Goal: Task Accomplishment & Management: Manage account settings

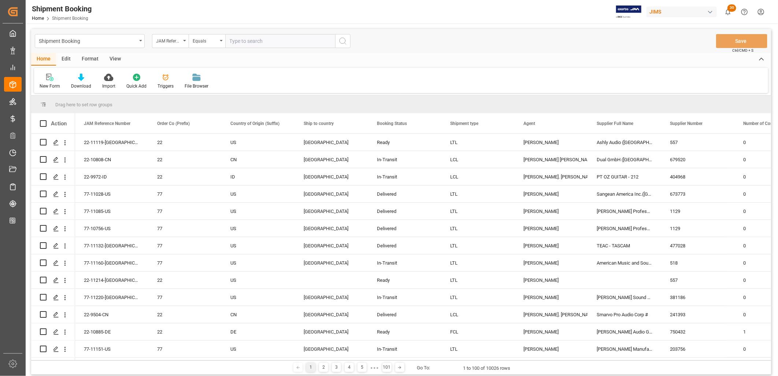
click at [238, 37] on input "text" at bounding box center [280, 41] width 110 height 14
type input "22-9972-ID"
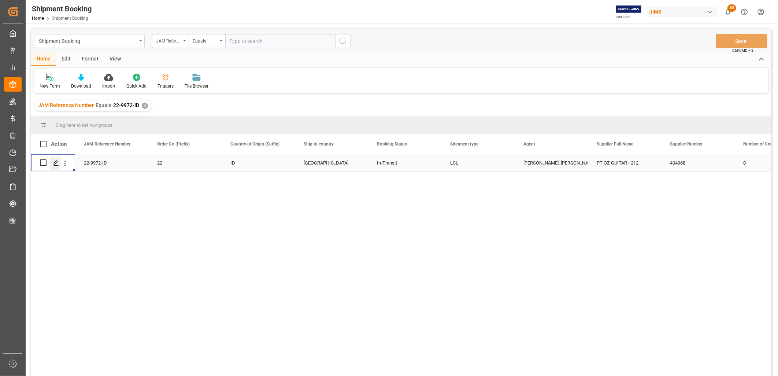
click at [56, 162] on icon "Press SPACE to select this row." at bounding box center [56, 163] width 6 height 6
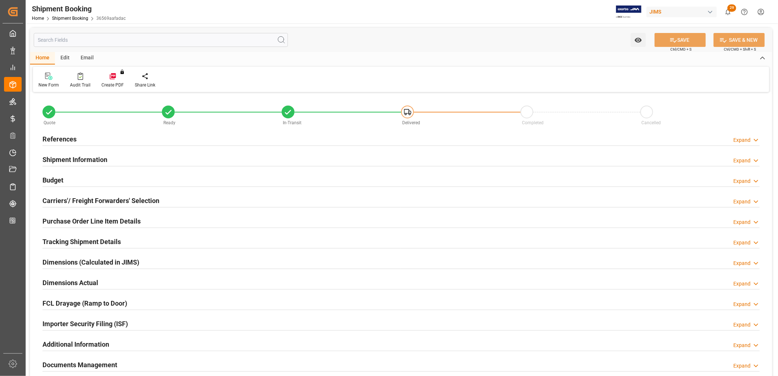
type input "5"
click at [109, 220] on h2 "Purchase Order Line Item Details" at bounding box center [92, 221] width 98 height 10
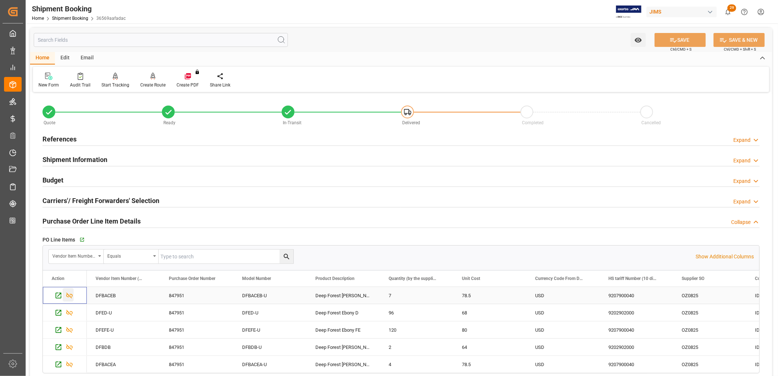
click at [70, 295] on icon "Press SPACE to select this row." at bounding box center [70, 296] width 8 height 8
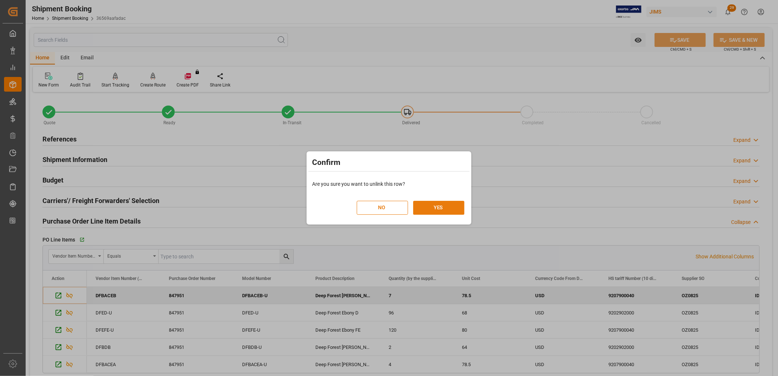
click at [455, 205] on button "YES" at bounding box center [438, 208] width 51 height 14
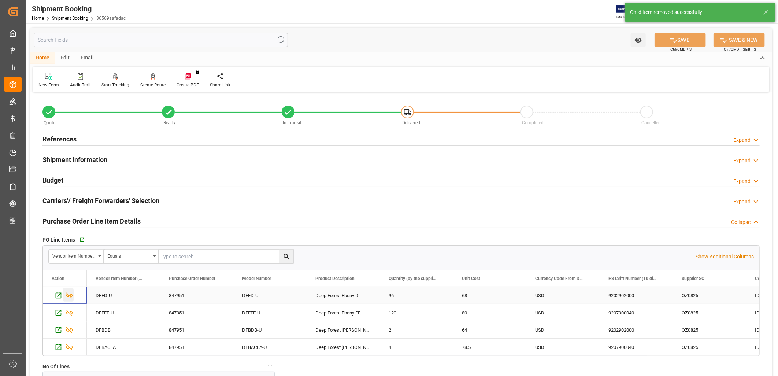
click at [70, 294] on icon "Press SPACE to select this row." at bounding box center [70, 296] width 8 height 8
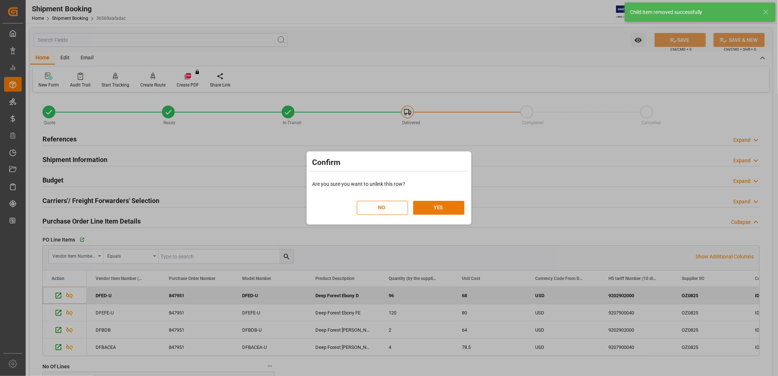
click at [440, 205] on button "YES" at bounding box center [438, 208] width 51 height 14
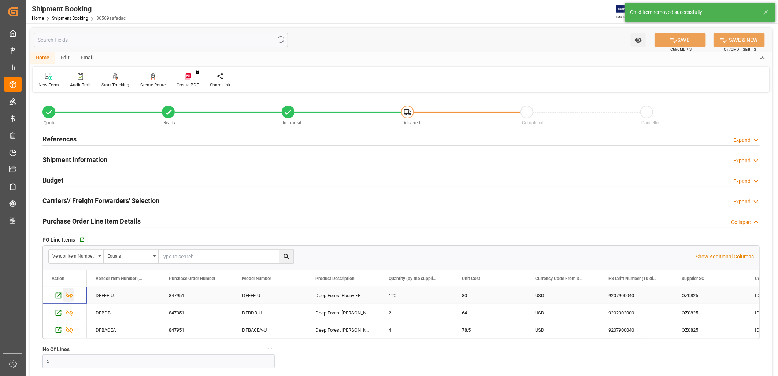
click at [70, 297] on icon "Press SPACE to select this row." at bounding box center [70, 296] width 8 height 8
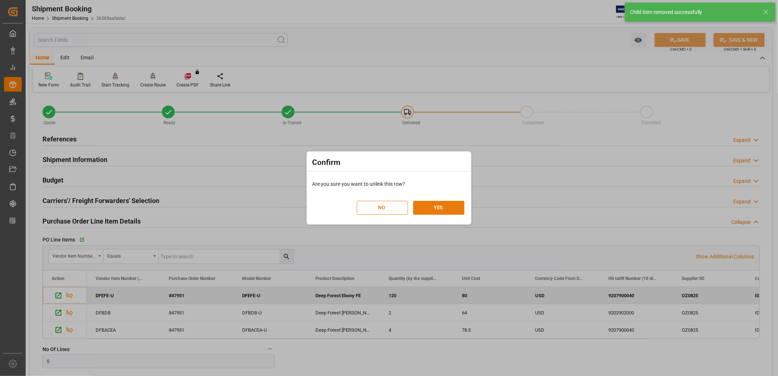
click at [445, 202] on button "YES" at bounding box center [438, 208] width 51 height 14
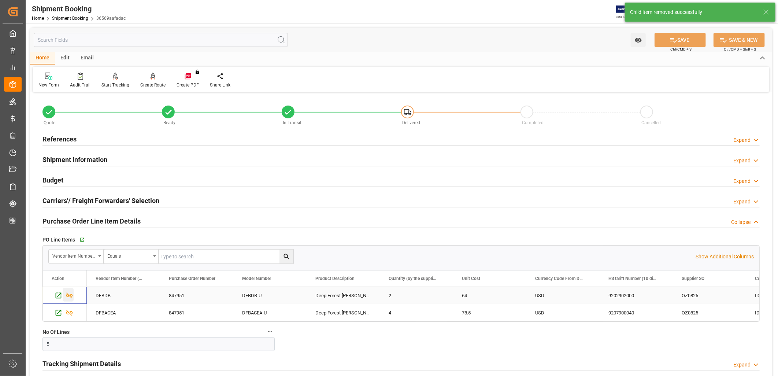
click at [69, 296] on icon "Press SPACE to select this row." at bounding box center [69, 296] width 7 height 6
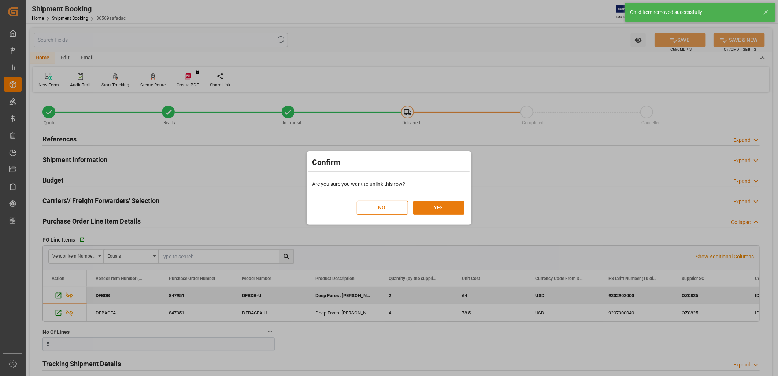
click at [434, 207] on button "YES" at bounding box center [438, 208] width 51 height 14
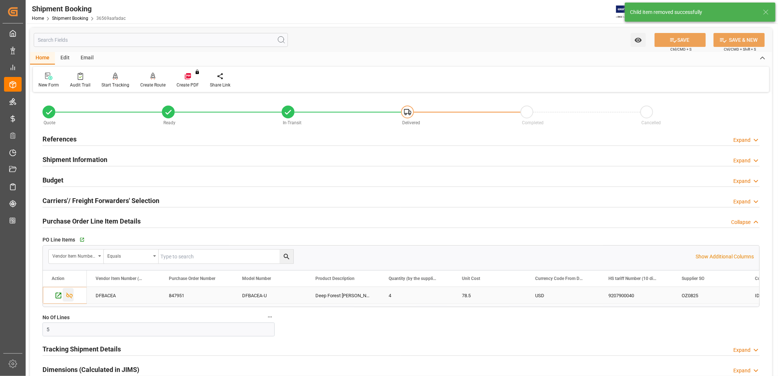
click at [71, 295] on icon "Press SPACE to select this row." at bounding box center [70, 296] width 8 height 8
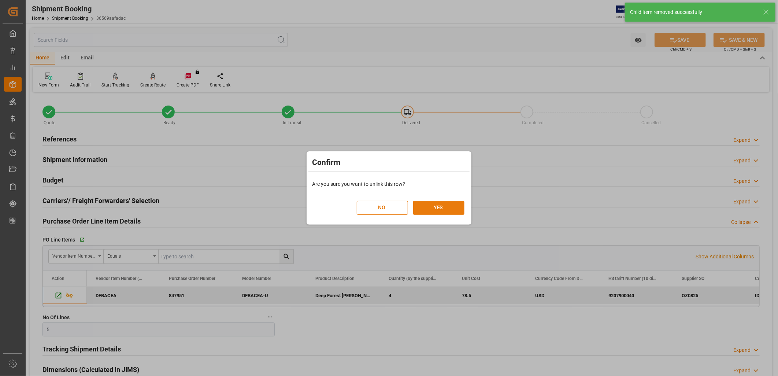
click at [442, 203] on button "YES" at bounding box center [438, 208] width 51 height 14
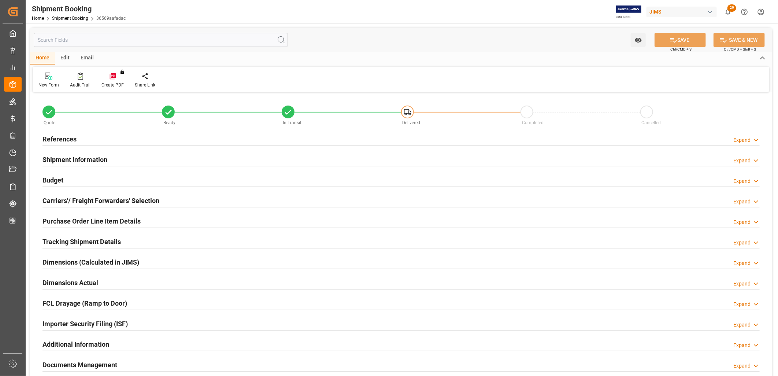
type input "0"
type input "12-08-2025"
click at [63, 131] on div "References Expand" at bounding box center [401, 139] width 728 height 21
drag, startPoint x: 63, startPoint y: 131, endPoint x: 64, endPoint y: 136, distance: 5.6
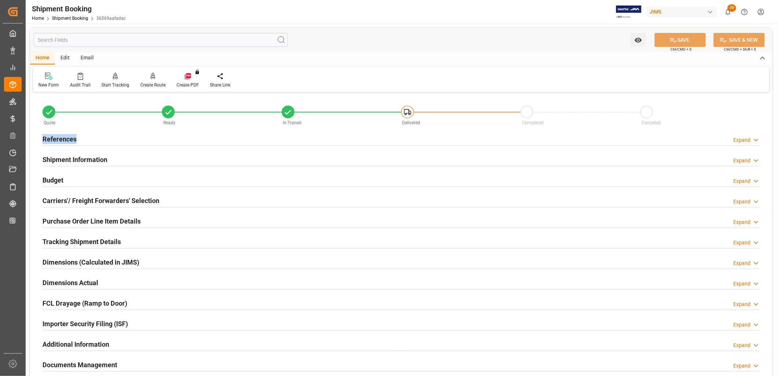
click at [64, 136] on h2 "References" at bounding box center [60, 139] width 34 height 10
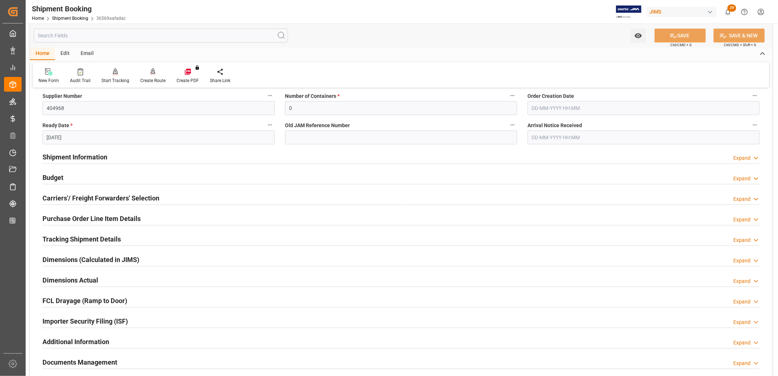
scroll to position [203, 0]
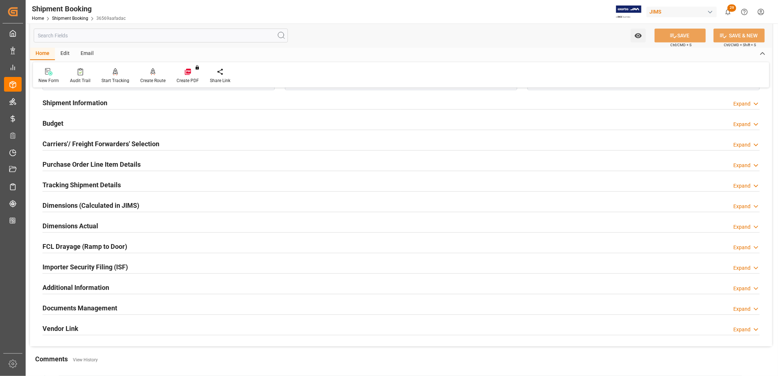
click at [103, 141] on h2 "Carriers'/ Freight Forwarders' Selection" at bounding box center [101, 144] width 117 height 10
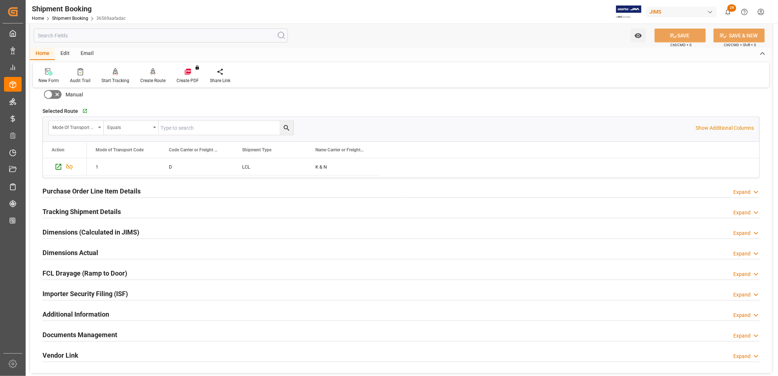
scroll to position [366, 0]
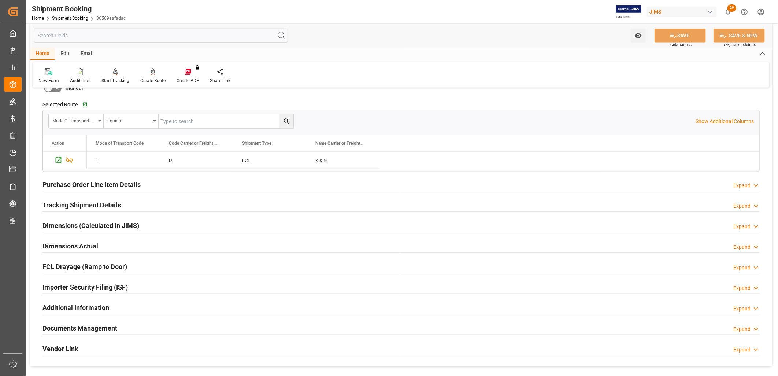
click at [101, 184] on h2 "Purchase Order Line Item Details" at bounding box center [92, 185] width 98 height 10
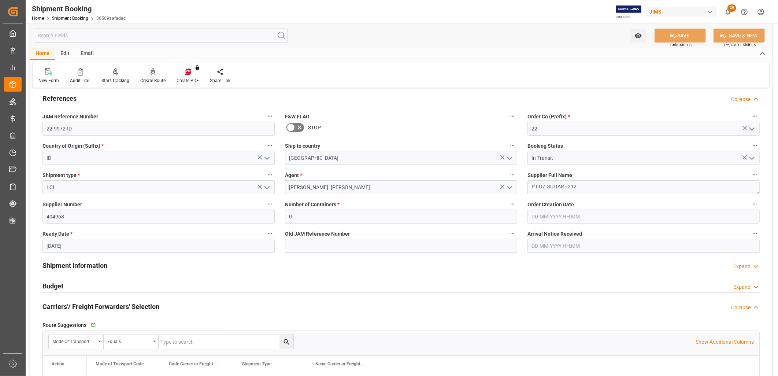
scroll to position [0, 0]
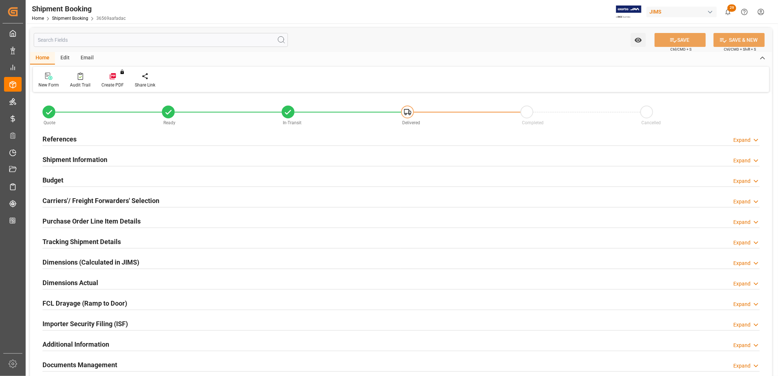
type input "0"
type input "[DATE]"
click at [74, 140] on h2 "References" at bounding box center [60, 139] width 34 height 10
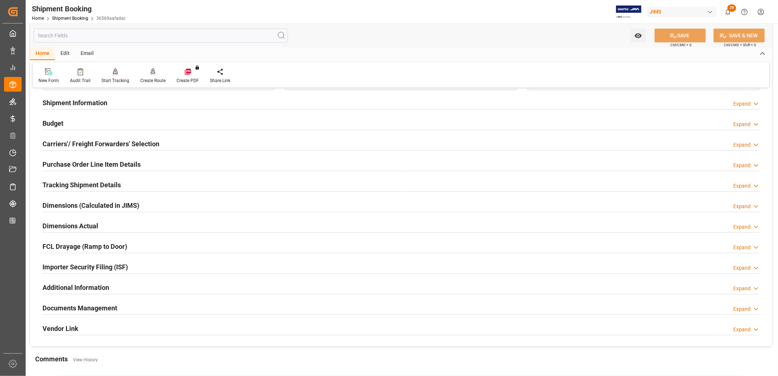
scroll to position [244, 0]
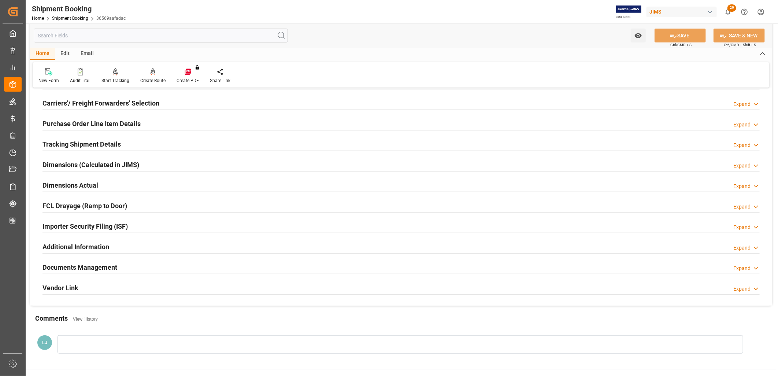
click at [101, 142] on h2 "Tracking Shipment Details" at bounding box center [82, 144] width 78 height 10
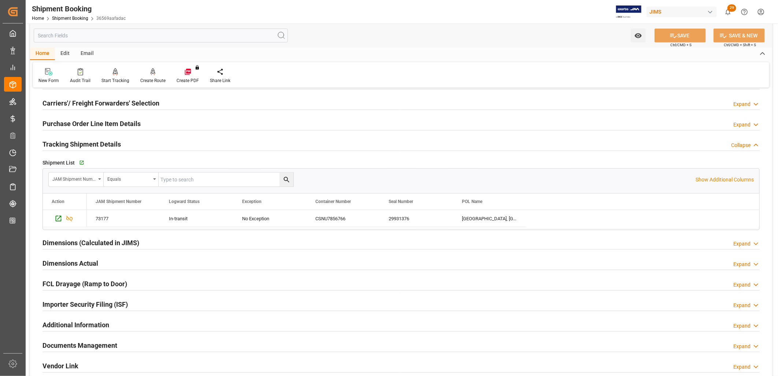
click at [97, 343] on h2 "Documents Management" at bounding box center [80, 345] width 75 height 10
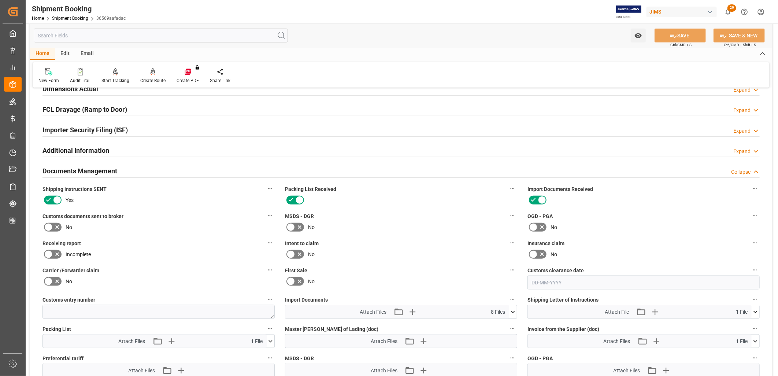
scroll to position [448, 0]
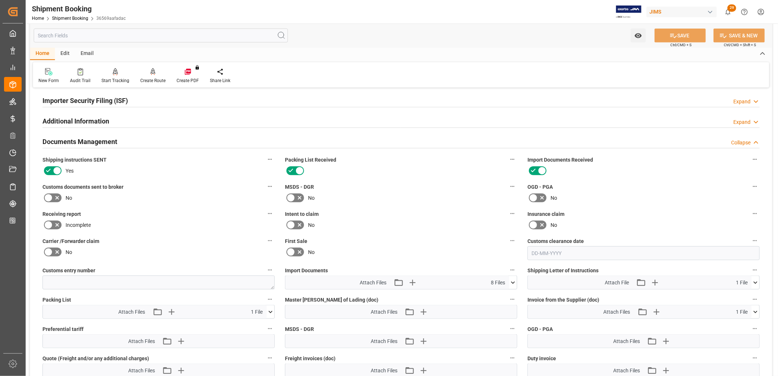
click at [513, 279] on icon at bounding box center [513, 283] width 8 height 8
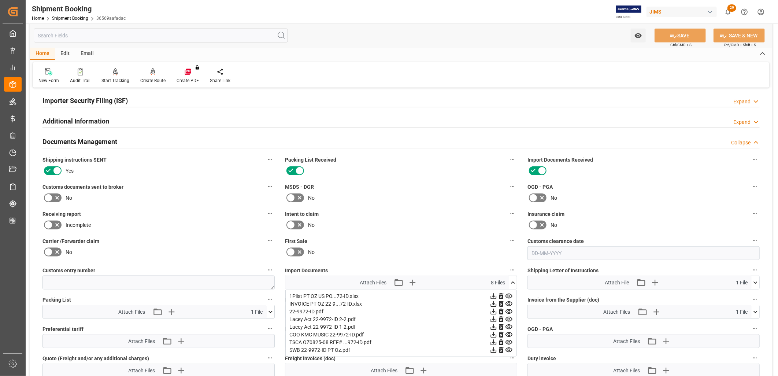
click at [501, 292] on icon at bounding box center [502, 296] width 8 height 8
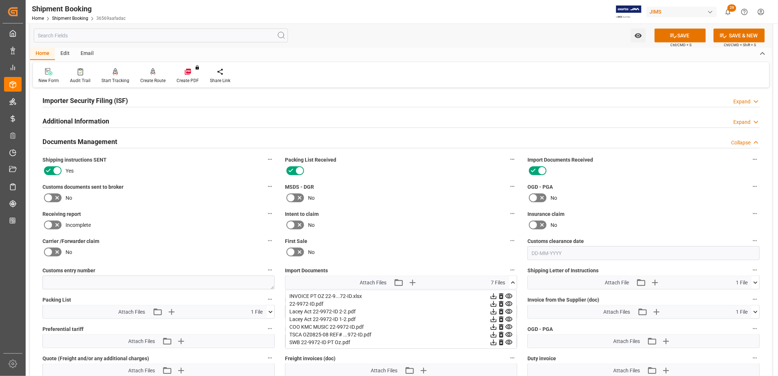
click at [501, 292] on icon at bounding box center [502, 296] width 8 height 8
click at [411, 279] on icon "button" at bounding box center [413, 283] width 12 height 12
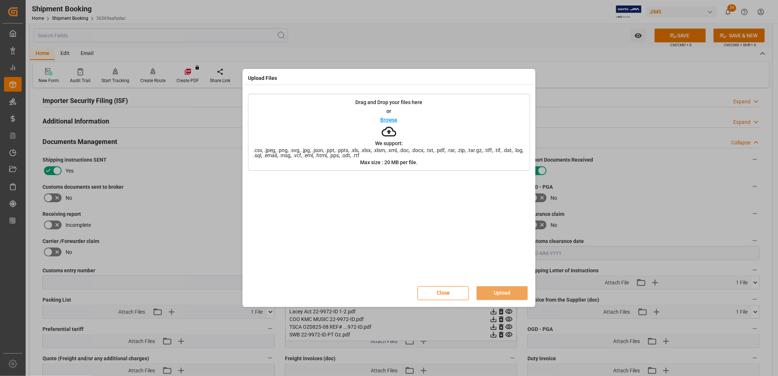
click at [396, 120] on p "Browse" at bounding box center [389, 119] width 17 height 5
click at [503, 290] on button "Upload" at bounding box center [502, 293] width 51 height 14
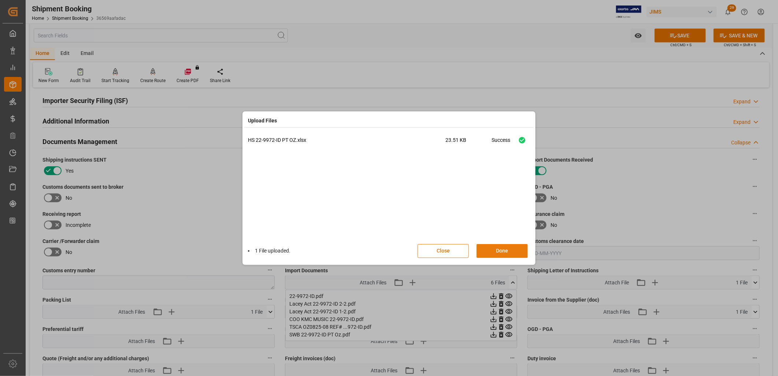
click at [508, 250] on button "Done" at bounding box center [502, 251] width 51 height 14
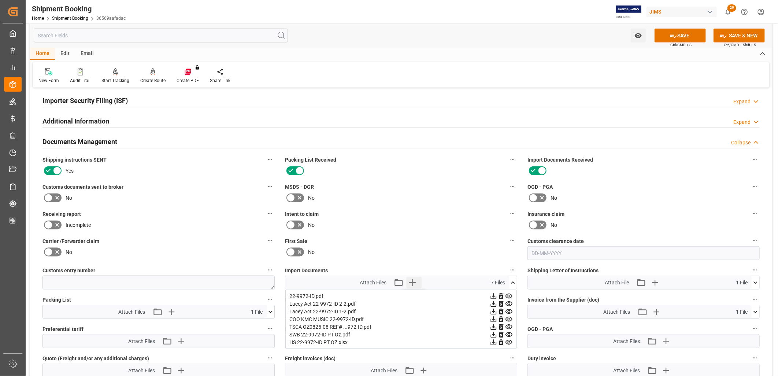
click at [413, 279] on icon "button" at bounding box center [413, 283] width 12 height 12
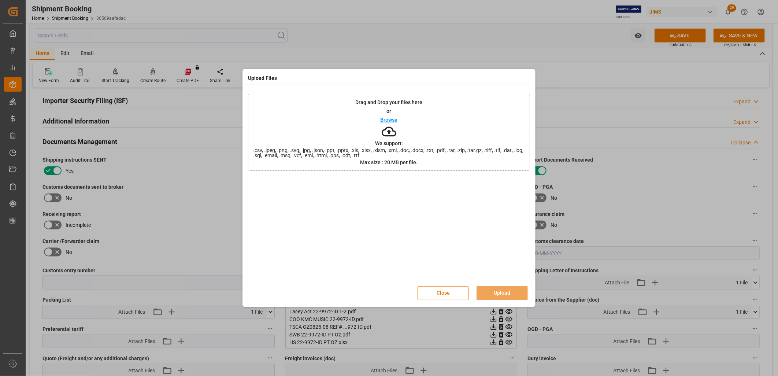
click at [384, 118] on p "Browse" at bounding box center [389, 119] width 17 height 5
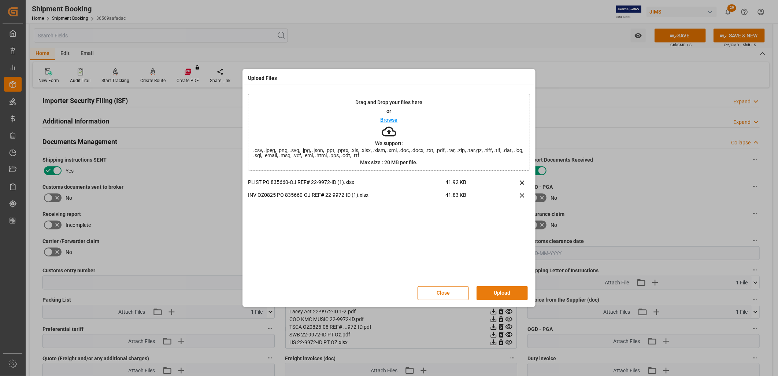
click at [504, 288] on button "Upload" at bounding box center [502, 293] width 51 height 14
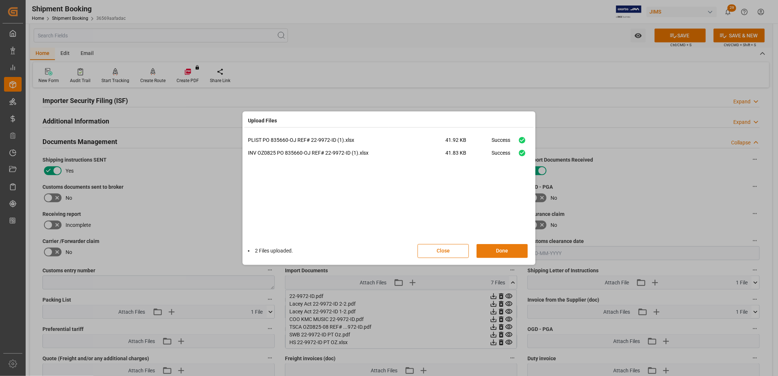
click at [511, 249] on button "Done" at bounding box center [502, 251] width 51 height 14
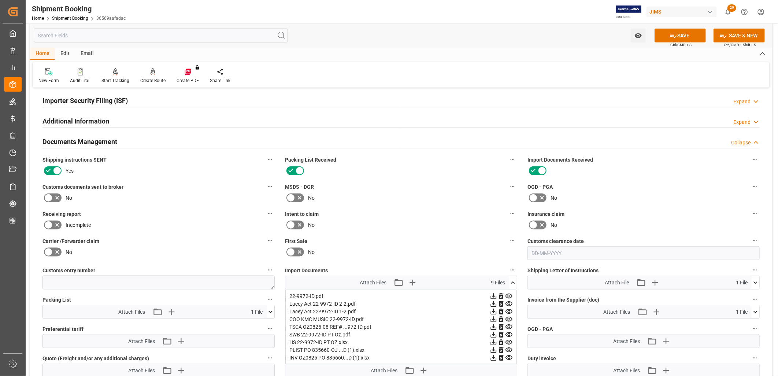
click at [510, 355] on icon at bounding box center [509, 357] width 7 height 5
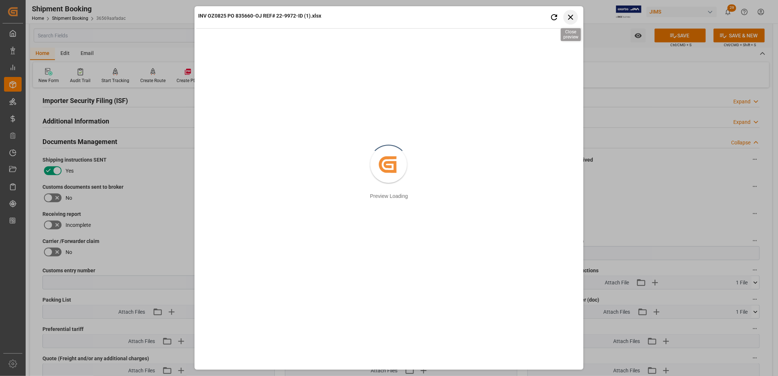
click at [573, 15] on icon "button" at bounding box center [570, 17] width 5 height 5
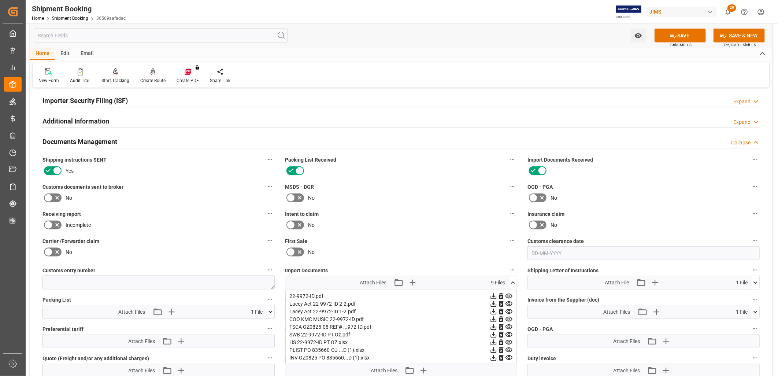
click at [495, 356] on icon at bounding box center [494, 358] width 8 height 8
click at [671, 34] on icon at bounding box center [674, 36] width 8 height 8
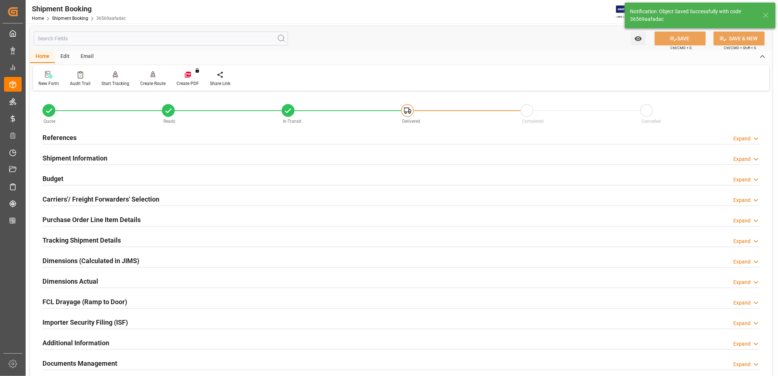
scroll to position [0, 0]
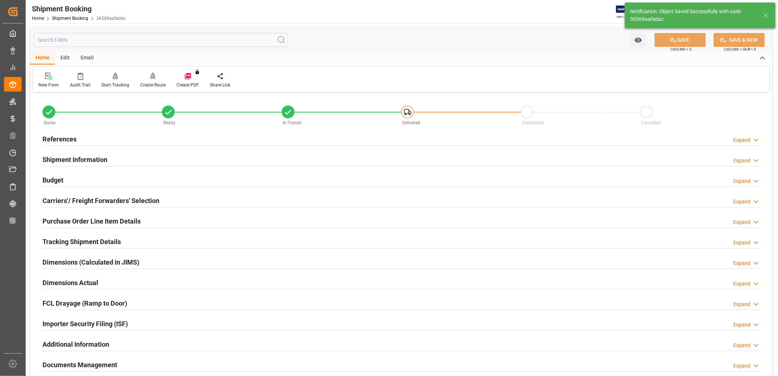
click at [70, 136] on h2 "References" at bounding box center [60, 139] width 34 height 10
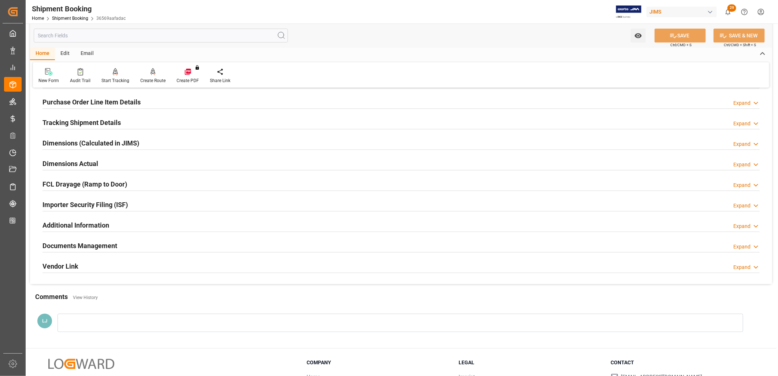
scroll to position [122, 0]
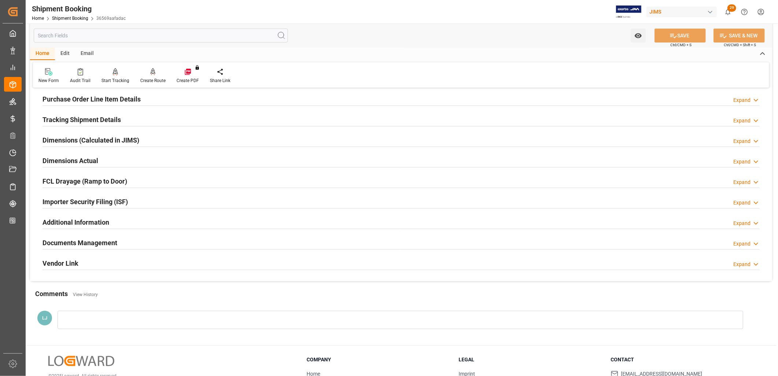
click at [101, 116] on h2 "Tracking Shipment Details" at bounding box center [82, 120] width 78 height 10
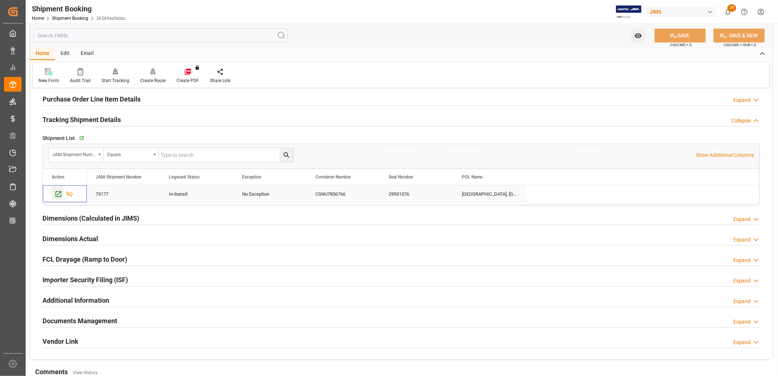
click at [59, 194] on icon "Press SPACE to select this row." at bounding box center [59, 194] width 6 height 6
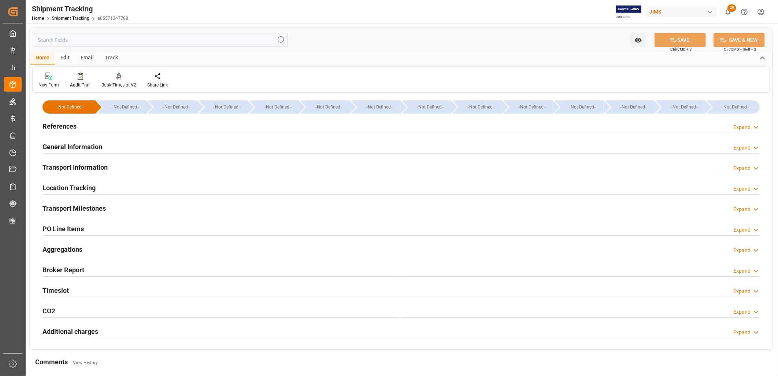
type input "[DATE]"
click at [75, 123] on h2 "References" at bounding box center [60, 126] width 34 height 10
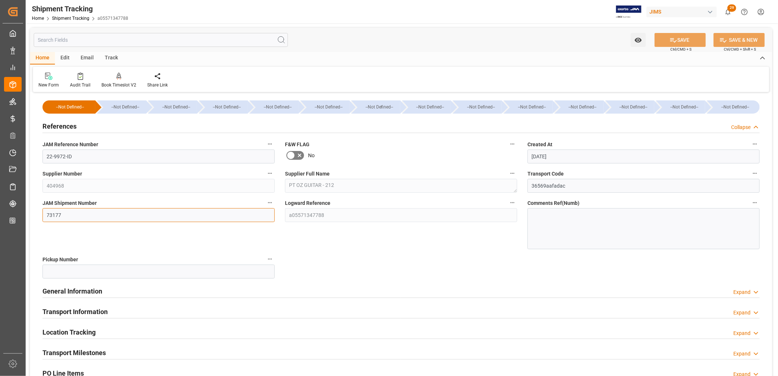
drag, startPoint x: 64, startPoint y: 218, endPoint x: 44, endPoint y: 215, distance: 20.0
click at [44, 215] on input "73177" at bounding box center [159, 215] width 232 height 14
type input "73183"
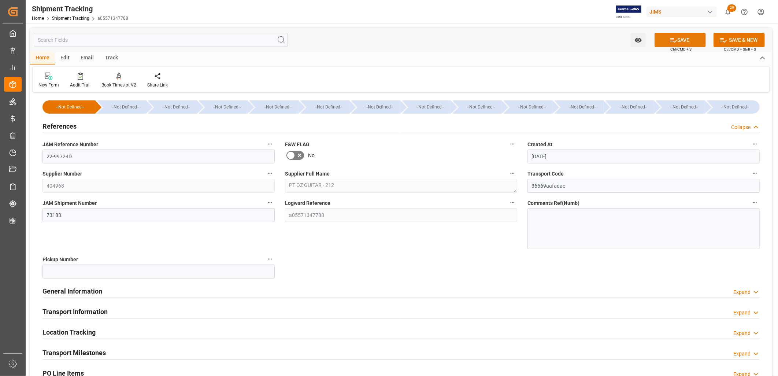
click at [683, 39] on button "SAVE" at bounding box center [680, 40] width 51 height 14
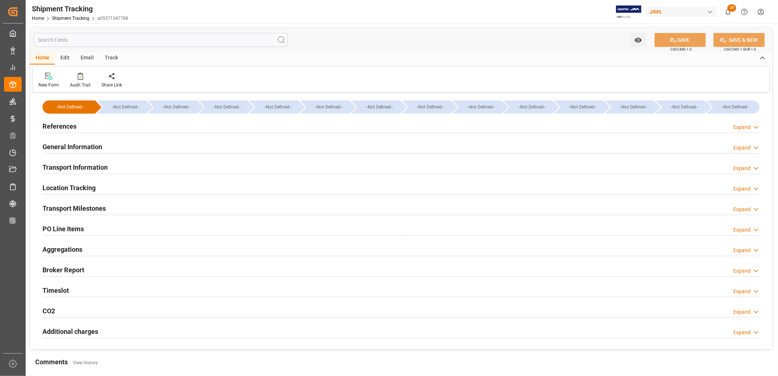
type input "[DATE] 00:00"
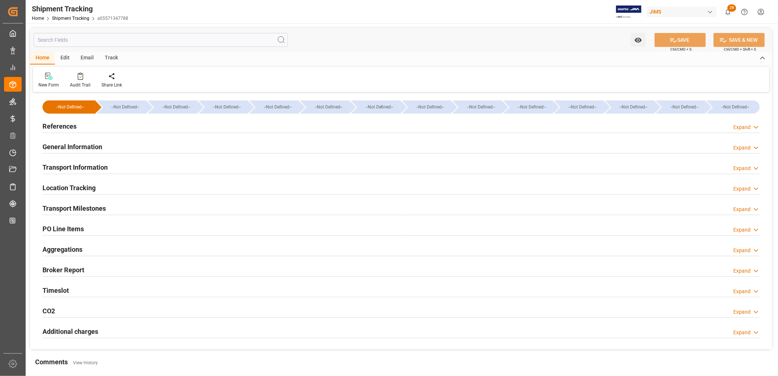
type input "[DATE]"
type input "[DATE] 11:59"
click at [70, 209] on h2 "Transport Milestones" at bounding box center [74, 208] width 63 height 10
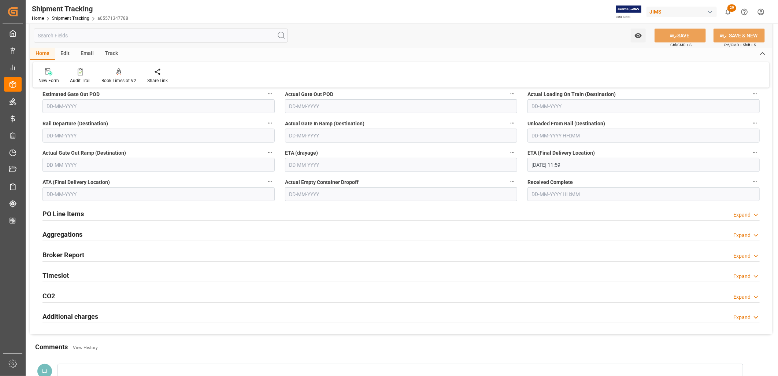
scroll to position [244, 0]
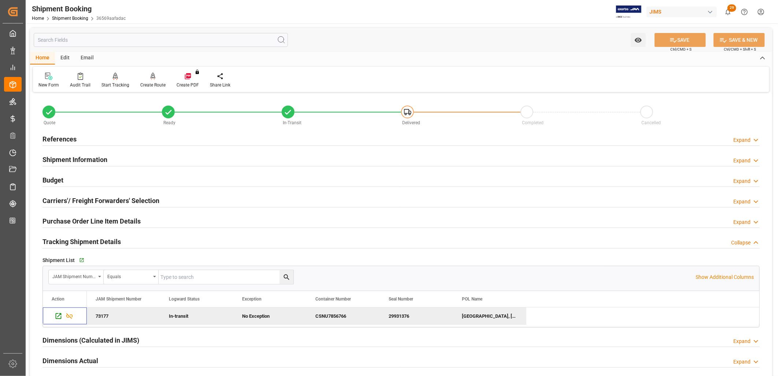
scroll to position [122, 0]
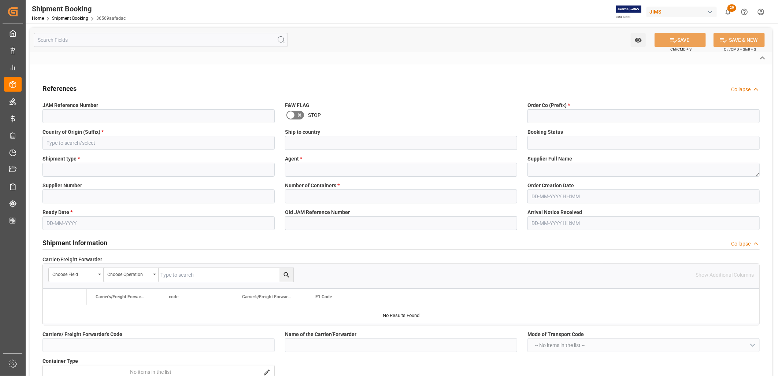
type input "22-9972-ID"
type input "22"
type input "ID"
type input "[GEOGRAPHIC_DATA]"
type input "In-Transit"
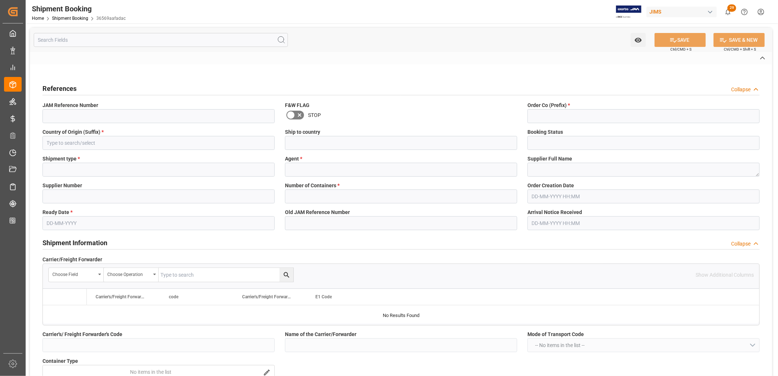
type input "LCL"
type input "[PERSON_NAME]. [PERSON_NAME]"
type textarea "PT OZ GUITAR - 212"
type input "404968"
type input "0"
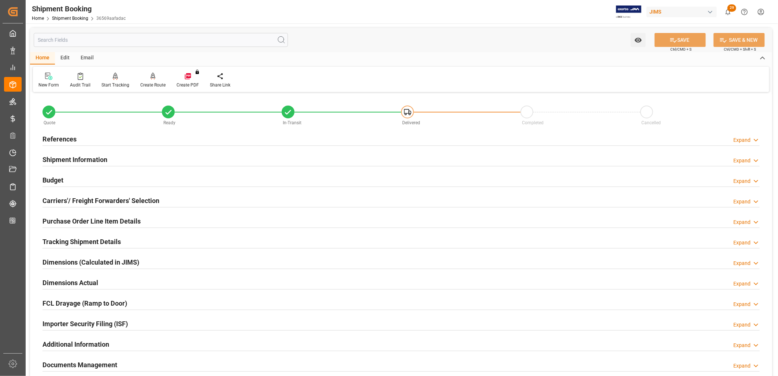
type input "[DATE]"
click at [71, 138] on h2 "References" at bounding box center [60, 139] width 34 height 10
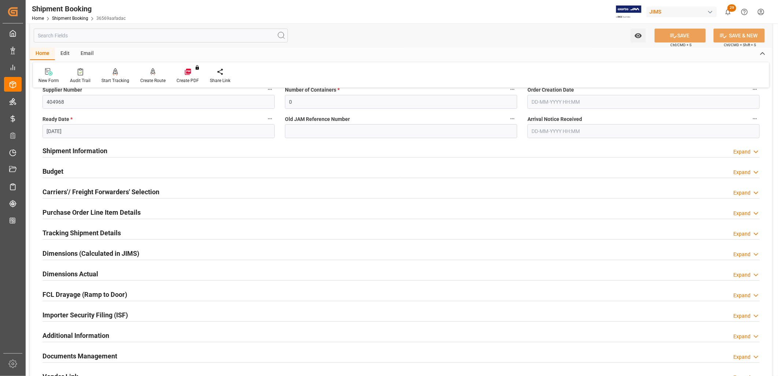
scroll to position [163, 0]
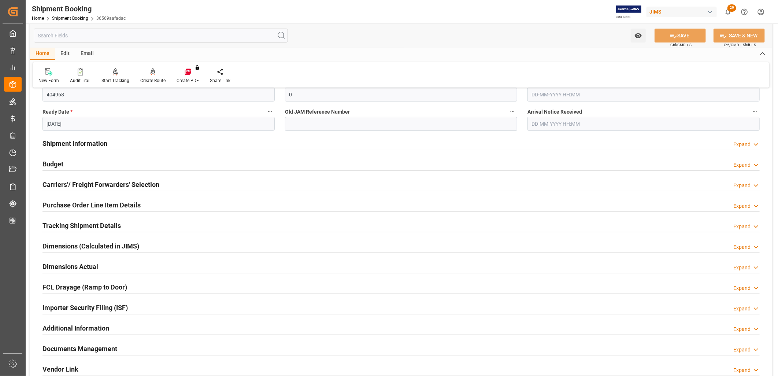
click at [107, 204] on h2 "Purchase Order Line Item Details" at bounding box center [92, 205] width 98 height 10
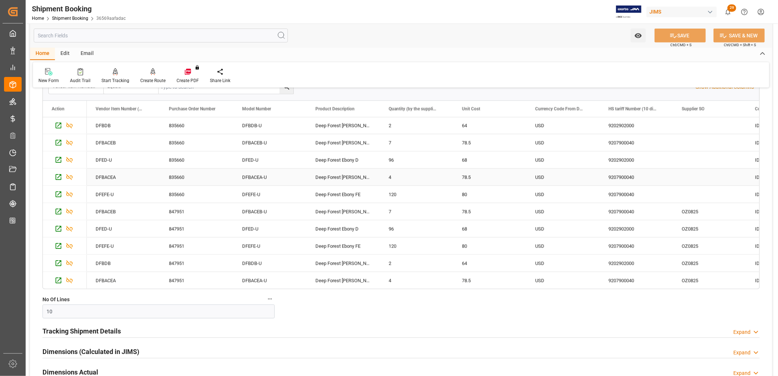
scroll to position [325, 0]
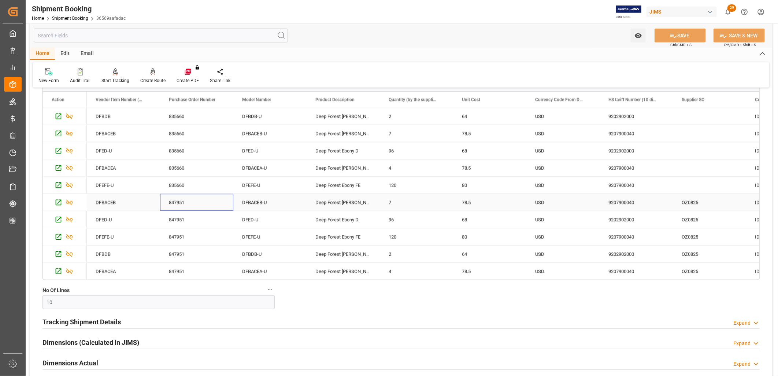
click at [189, 203] on div "847951" at bounding box center [196, 202] width 73 height 17
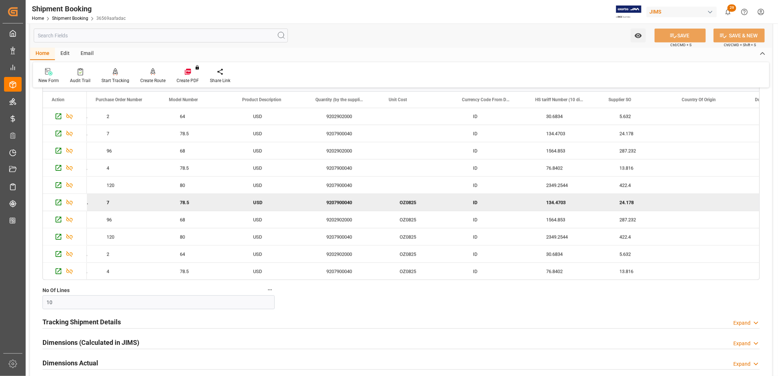
scroll to position [0, 0]
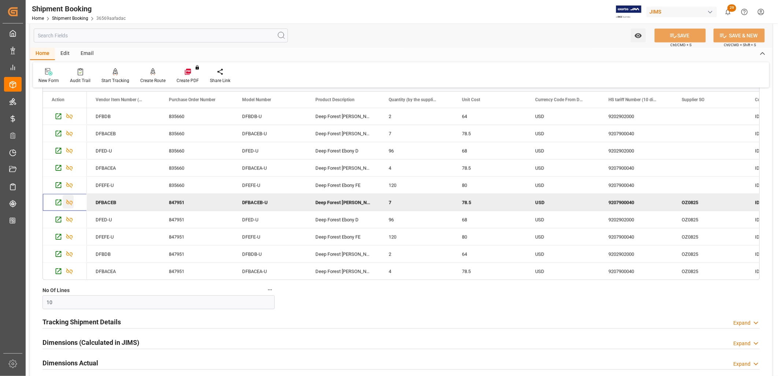
click at [68, 203] on icon "Press SPACE to deselect this row." at bounding box center [70, 203] width 8 height 8
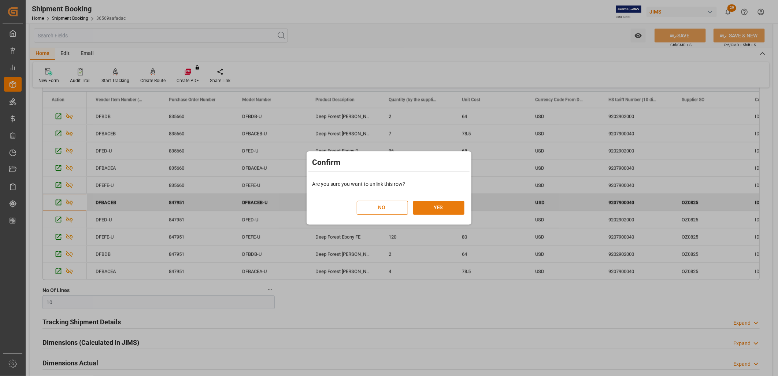
click at [440, 206] on button "YES" at bounding box center [438, 208] width 51 height 14
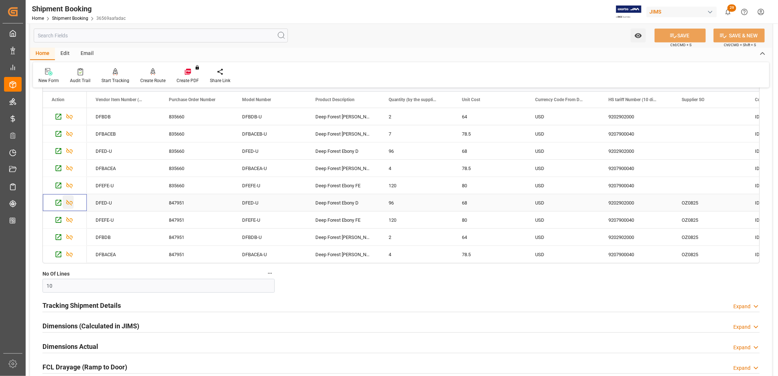
click at [70, 204] on icon "Press SPACE to select this row." at bounding box center [70, 203] width 8 height 8
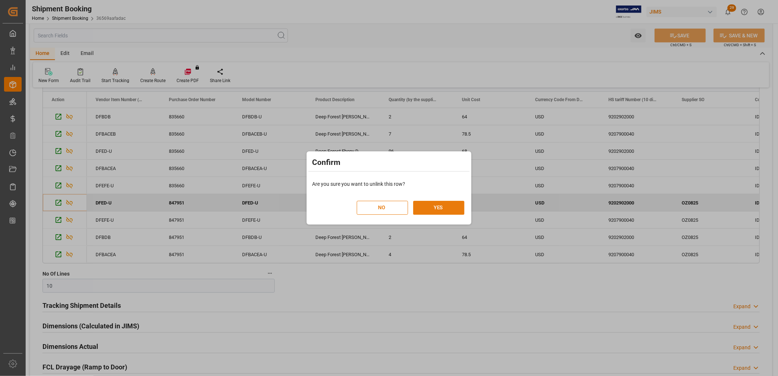
click at [430, 206] on button "YES" at bounding box center [438, 208] width 51 height 14
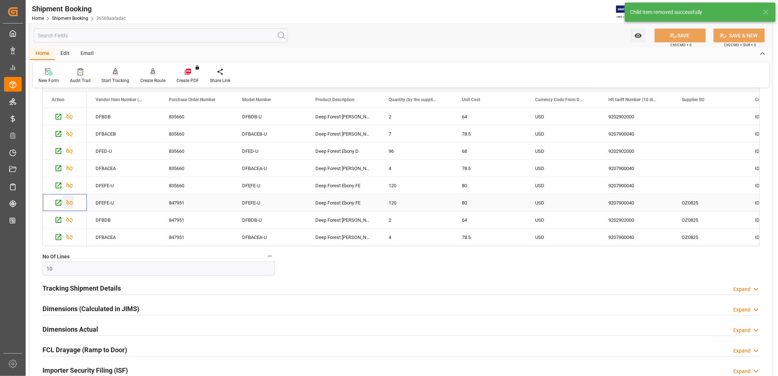
click at [69, 200] on icon "Press SPACE to select this row." at bounding box center [70, 203] width 8 height 8
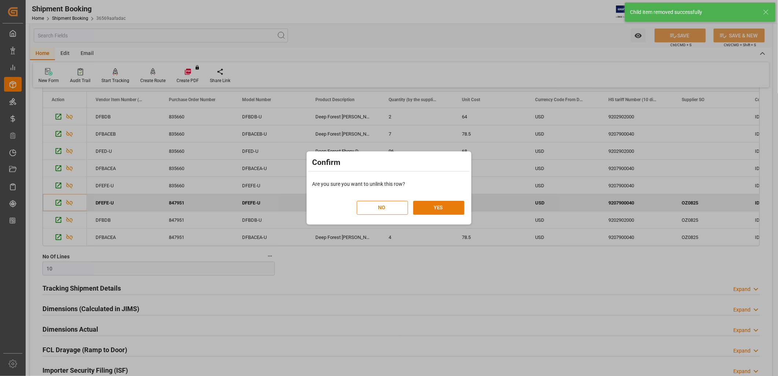
click at [449, 205] on button "YES" at bounding box center [438, 208] width 51 height 14
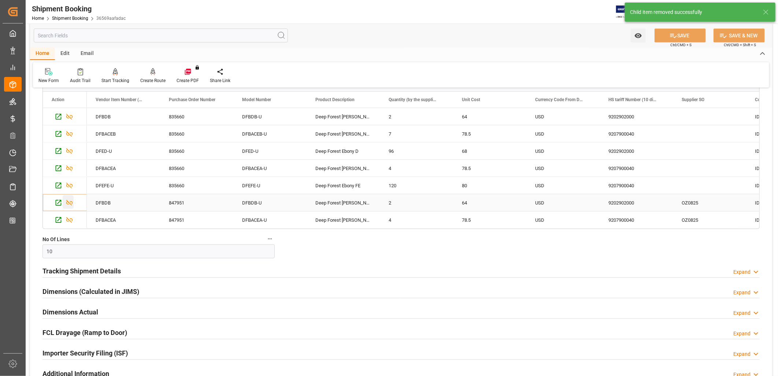
click at [70, 201] on icon "Press SPACE to select this row." at bounding box center [70, 203] width 8 height 8
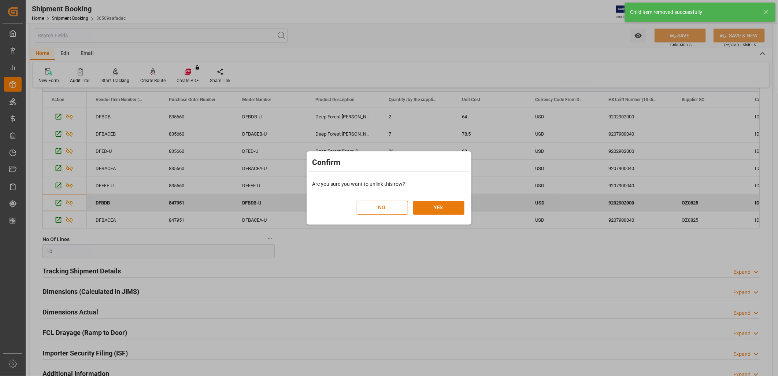
click at [460, 204] on button "YES" at bounding box center [438, 208] width 51 height 14
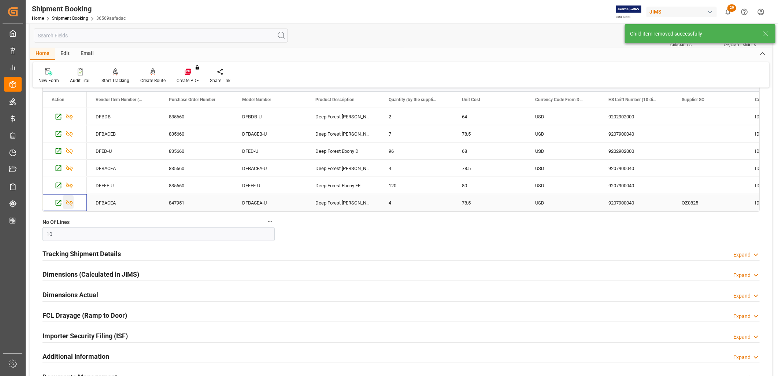
click at [71, 203] on icon "Press SPACE to select this row." at bounding box center [70, 203] width 8 height 8
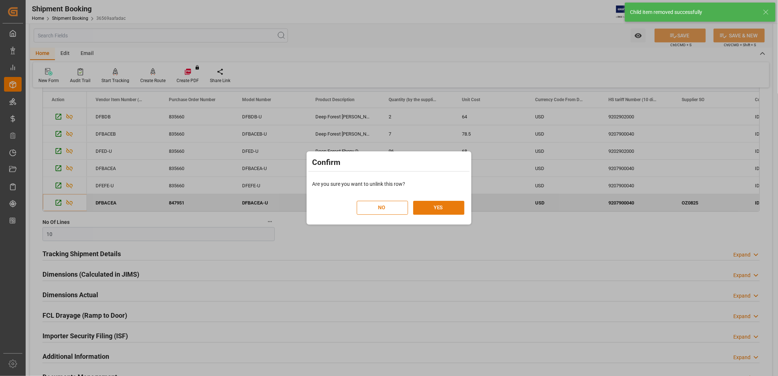
click at [449, 206] on button "YES" at bounding box center [438, 208] width 51 height 14
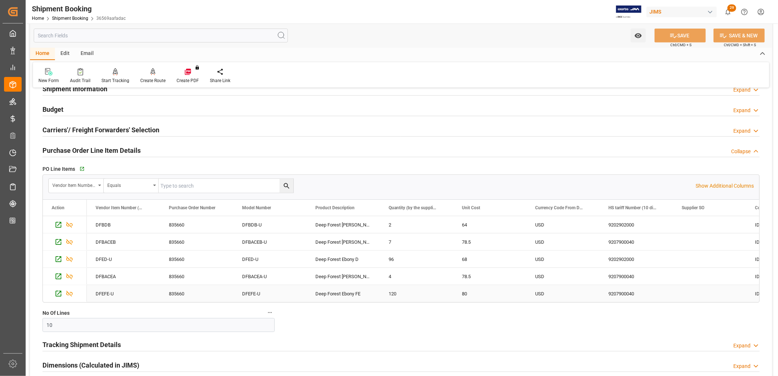
scroll to position [203, 0]
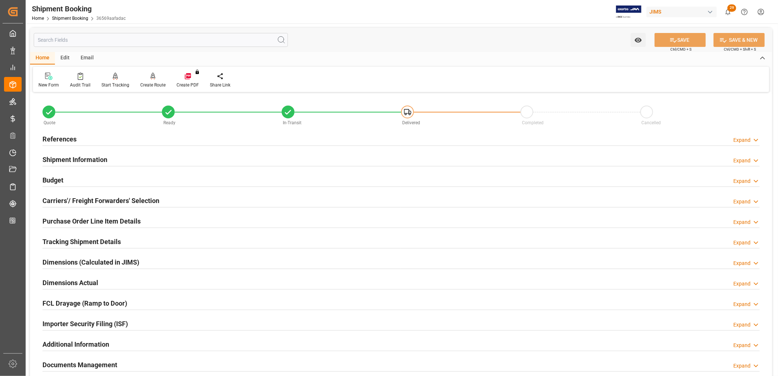
click at [51, 137] on h2 "References" at bounding box center [60, 139] width 34 height 10
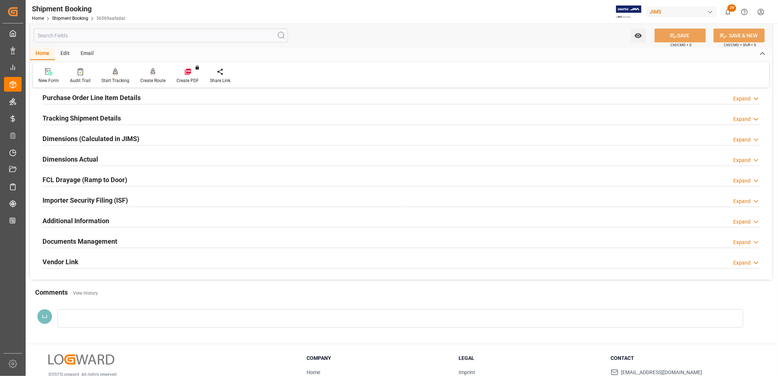
scroll to position [285, 0]
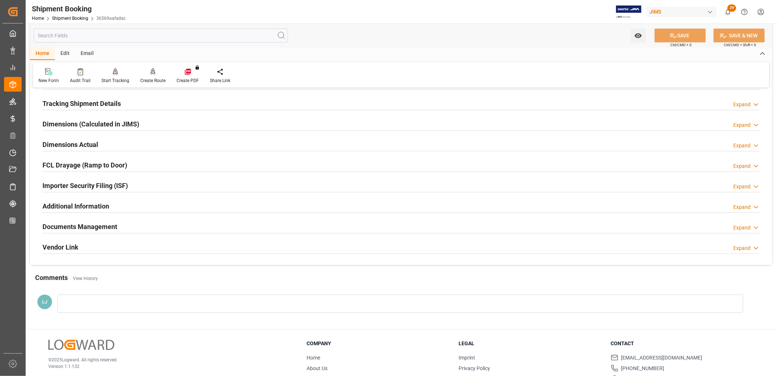
click at [100, 226] on h2 "Documents Management" at bounding box center [80, 227] width 75 height 10
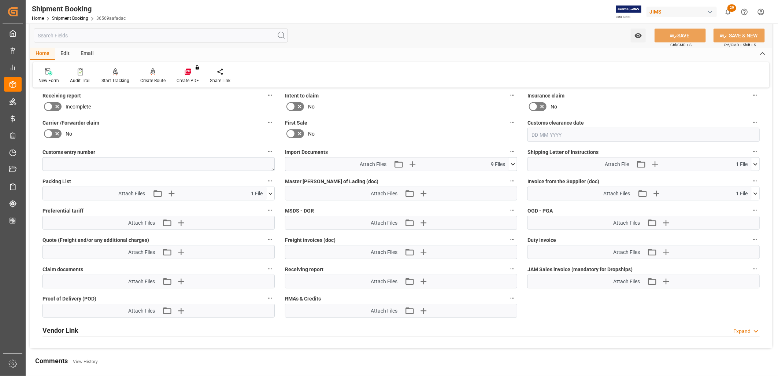
scroll to position [488, 0]
click at [413, 160] on icon "button" at bounding box center [413, 164] width 12 height 12
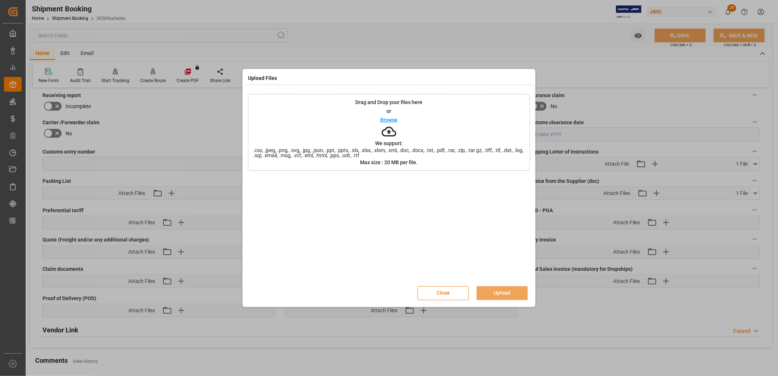
click at [444, 291] on button "Close" at bounding box center [443, 293] width 51 height 14
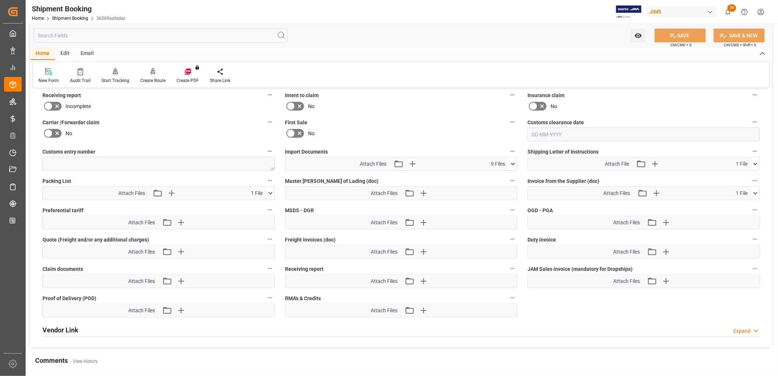
click at [512, 162] on icon at bounding box center [513, 164] width 8 height 8
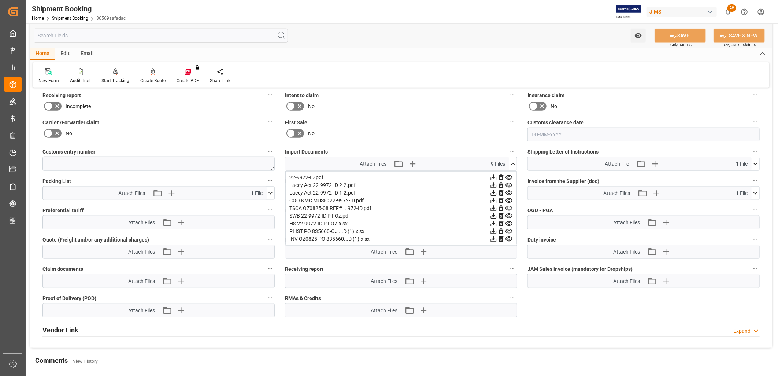
click at [510, 222] on icon at bounding box center [509, 223] width 7 height 5
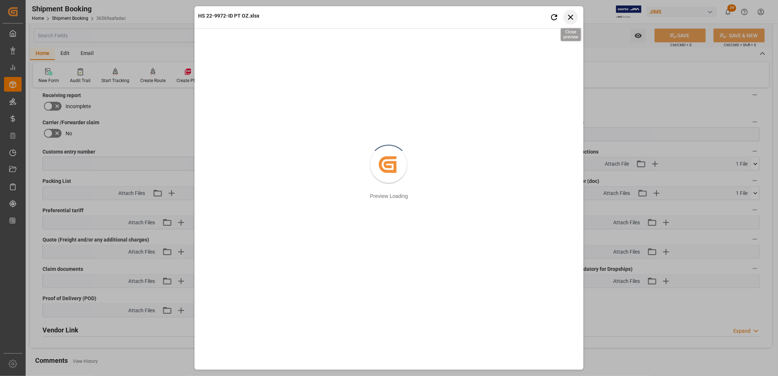
click at [572, 17] on icon "button" at bounding box center [570, 16] width 9 height 9
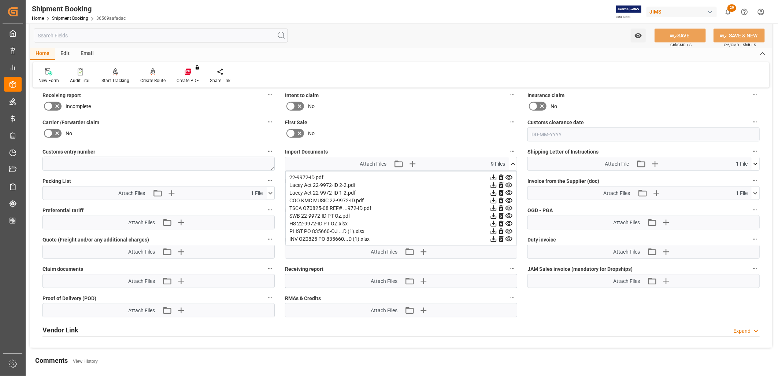
click at [494, 222] on icon at bounding box center [494, 224] width 6 height 6
click at [514, 160] on icon at bounding box center [513, 164] width 8 height 8
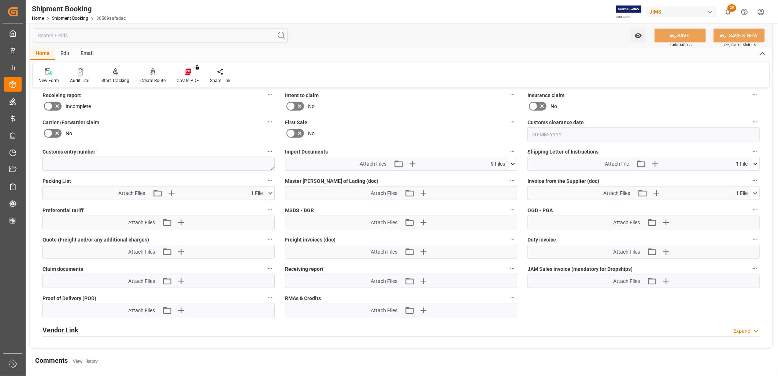
click at [756, 192] on icon at bounding box center [756, 193] width 8 height 8
click at [743, 204] on icon at bounding box center [744, 207] width 4 height 6
click at [273, 189] on icon at bounding box center [271, 193] width 8 height 8
click at [259, 204] on icon at bounding box center [258, 207] width 4 height 6
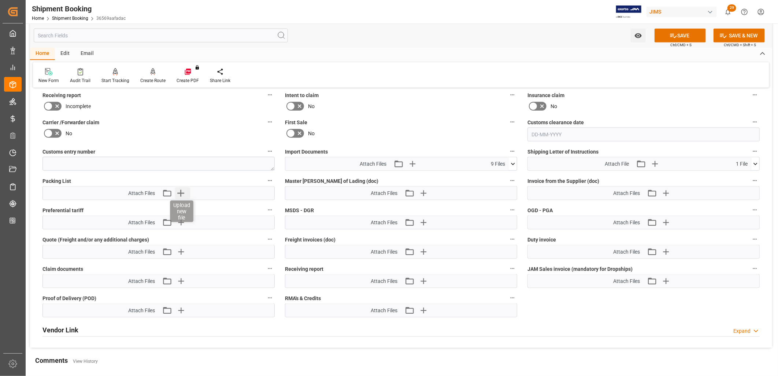
click at [183, 191] on icon "button" at bounding box center [180, 193] width 7 height 7
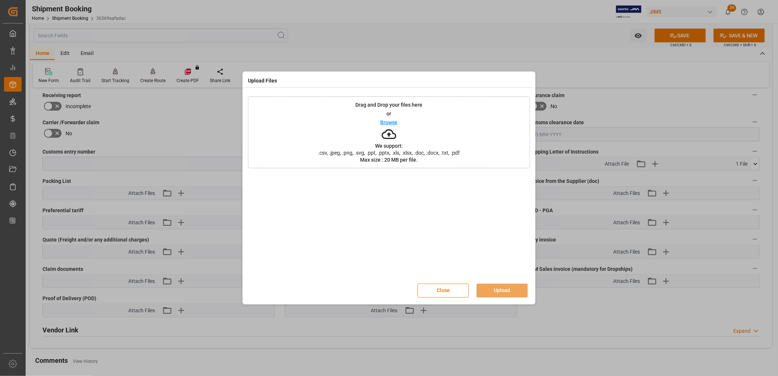
click at [394, 122] on p "Browse" at bounding box center [389, 122] width 17 height 5
click at [498, 288] on button "Upload" at bounding box center [502, 291] width 51 height 14
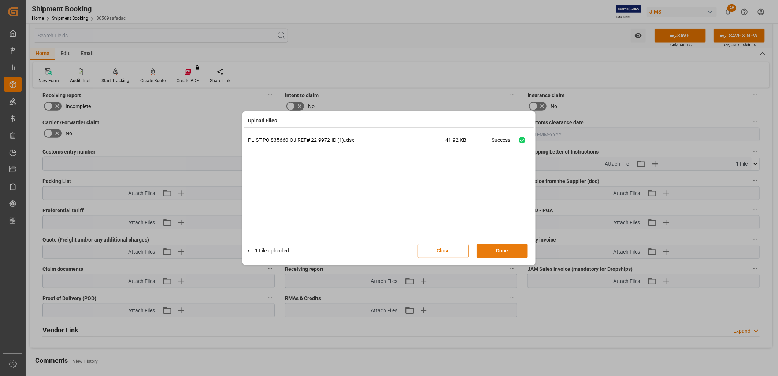
click at [508, 248] on button "Done" at bounding box center [502, 251] width 51 height 14
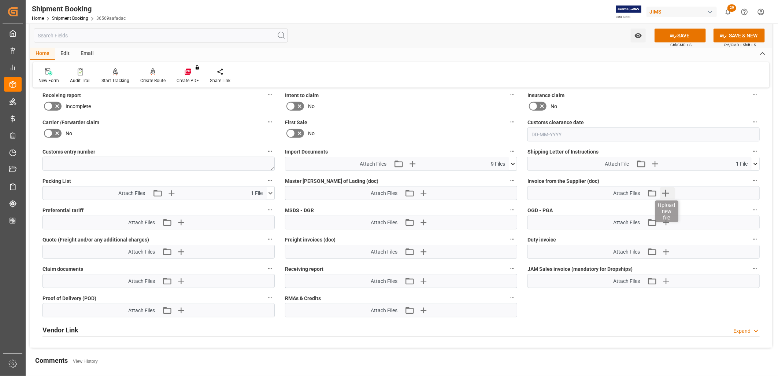
click at [668, 191] on icon "button" at bounding box center [666, 193] width 12 height 12
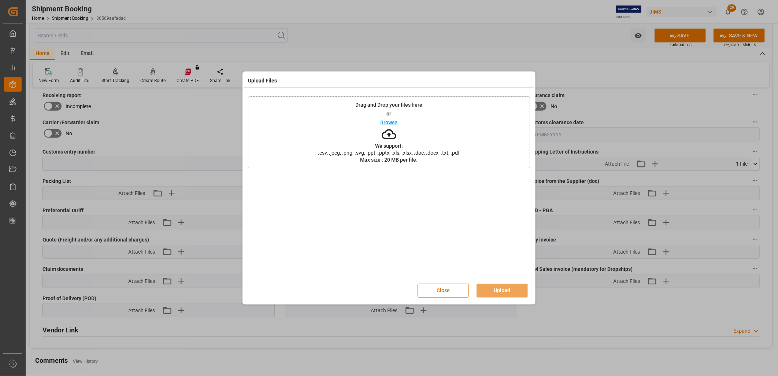
click at [394, 122] on p "Browse" at bounding box center [389, 122] width 17 height 5
click at [508, 286] on button "Upload" at bounding box center [502, 291] width 51 height 14
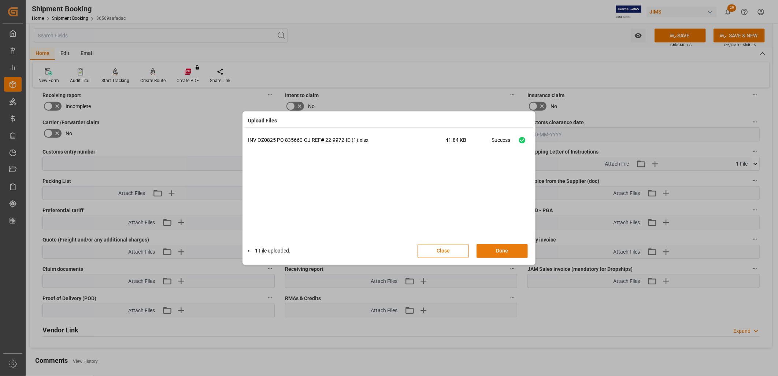
click at [503, 251] on button "Done" at bounding box center [502, 251] width 51 height 14
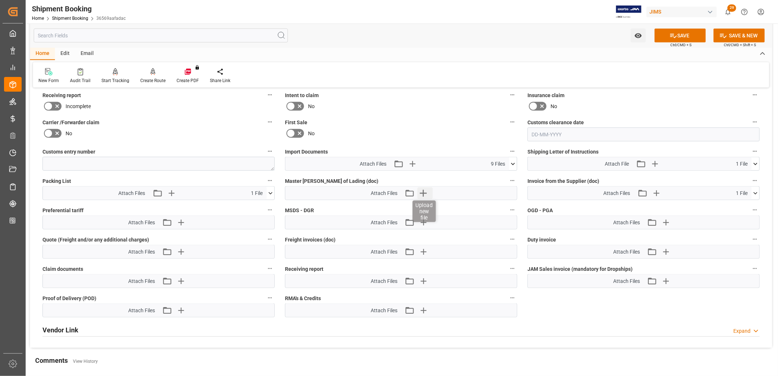
click at [425, 191] on icon "button" at bounding box center [423, 193] width 7 height 7
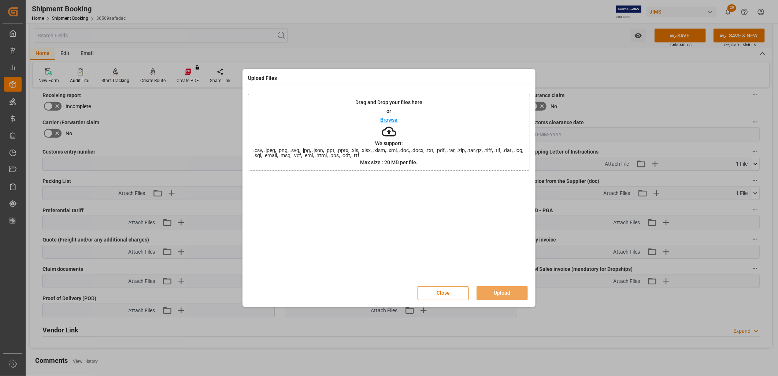
click at [393, 121] on p "Browse" at bounding box center [389, 119] width 17 height 5
click at [490, 292] on button "Upload" at bounding box center [502, 293] width 51 height 14
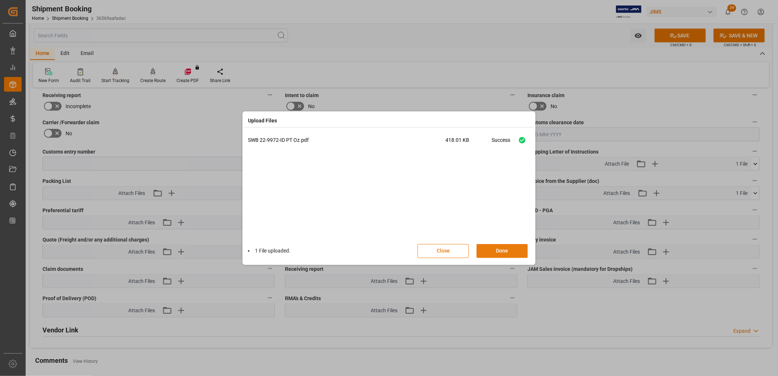
click at [504, 246] on button "Done" at bounding box center [502, 251] width 51 height 14
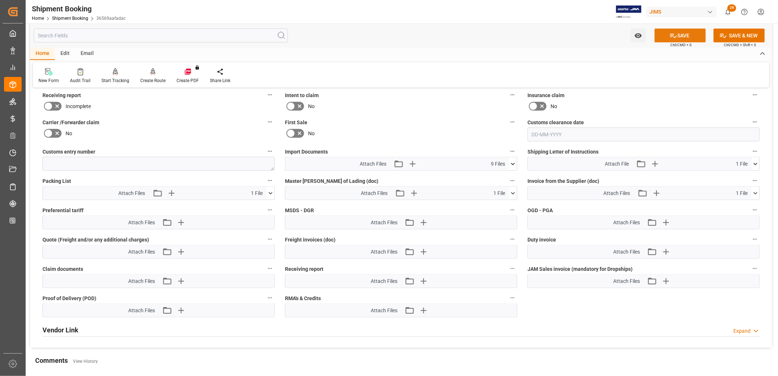
click at [678, 34] on button "SAVE" at bounding box center [680, 36] width 51 height 14
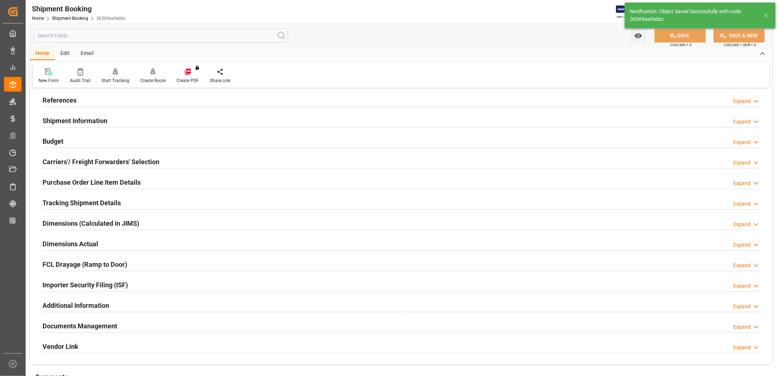
scroll to position [12, 0]
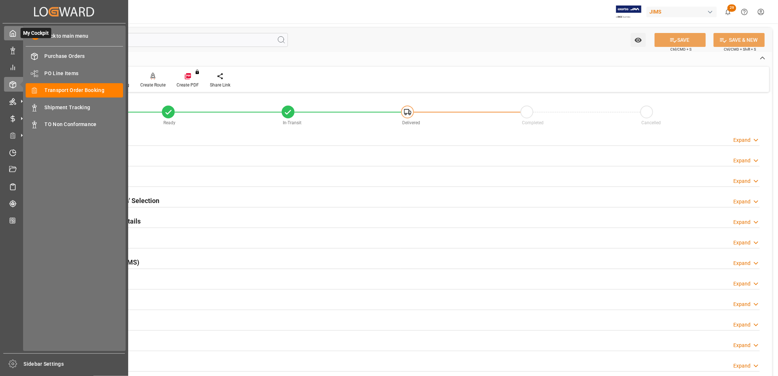
click at [16, 35] on icon at bounding box center [12, 33] width 7 height 7
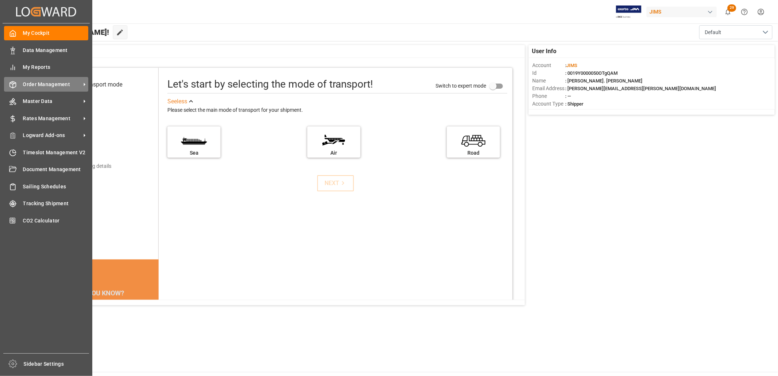
click at [65, 78] on div "Order Management Order Management" at bounding box center [46, 84] width 84 height 14
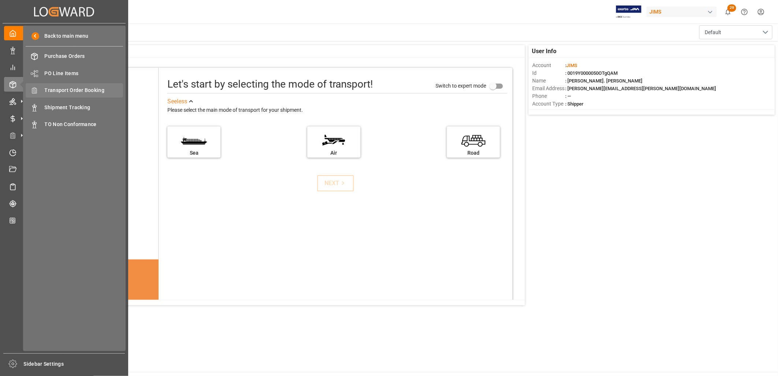
click at [93, 87] on span "Transport Order Booking" at bounding box center [84, 90] width 79 height 8
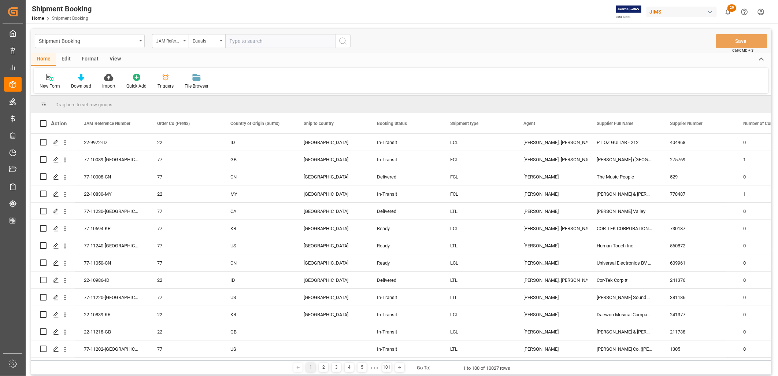
click at [239, 41] on input "text" at bounding box center [280, 41] width 110 height 14
type input "77-11059-TW"
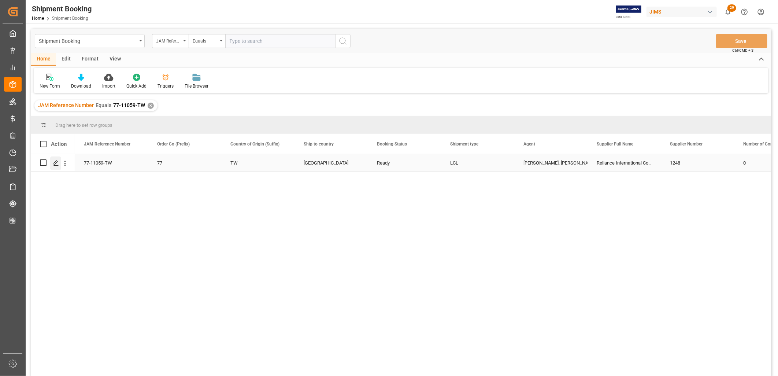
click at [55, 164] on icon "Press SPACE to select this row." at bounding box center [56, 163] width 6 height 6
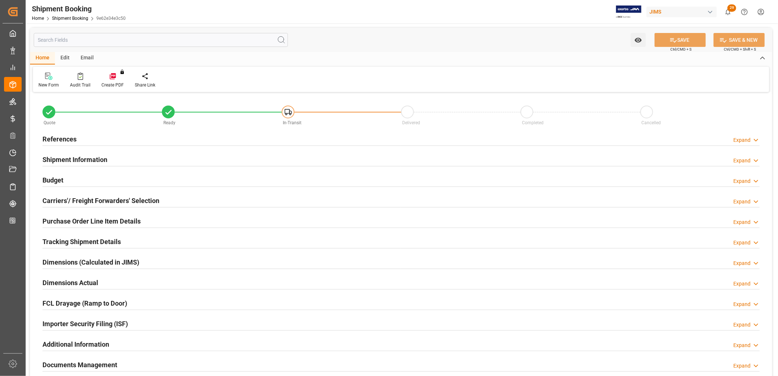
type input "0"
type input "[DATE]"
click at [72, 137] on h2 "References" at bounding box center [60, 139] width 34 height 10
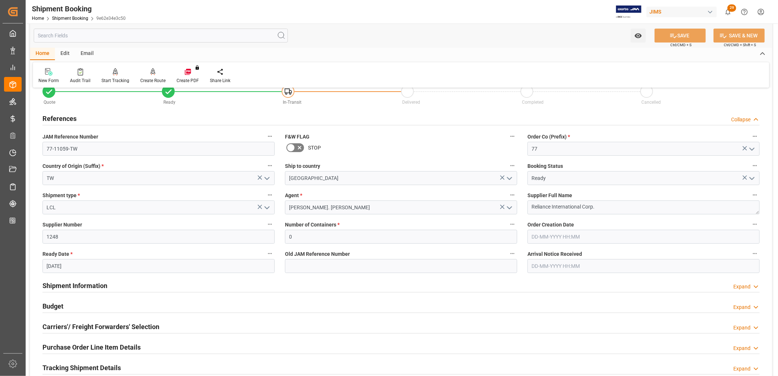
scroll to position [41, 0]
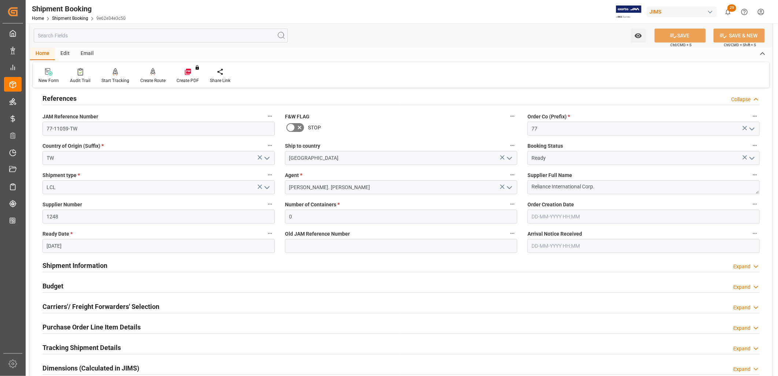
click at [112, 327] on h2 "Purchase Order Line Item Details" at bounding box center [92, 327] width 98 height 10
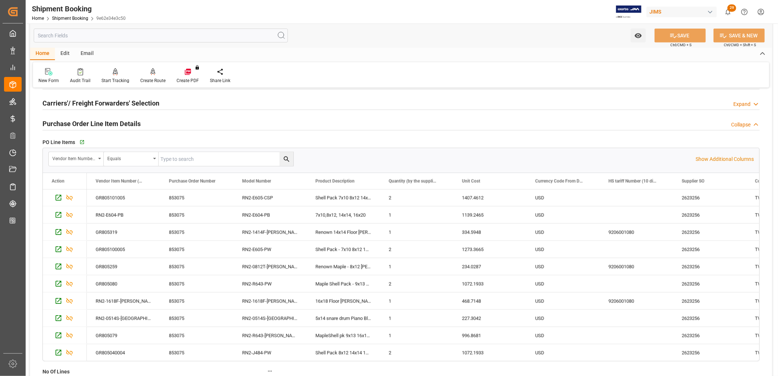
scroll to position [529, 0]
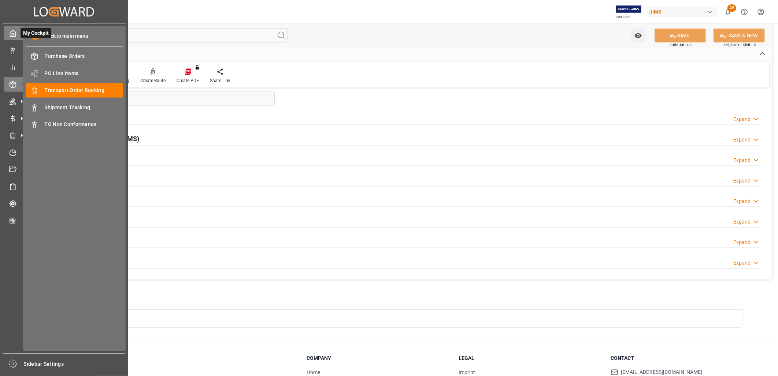
click at [9, 34] on icon at bounding box center [12, 33] width 7 height 7
